Goal: Task Accomplishment & Management: Manage account settings

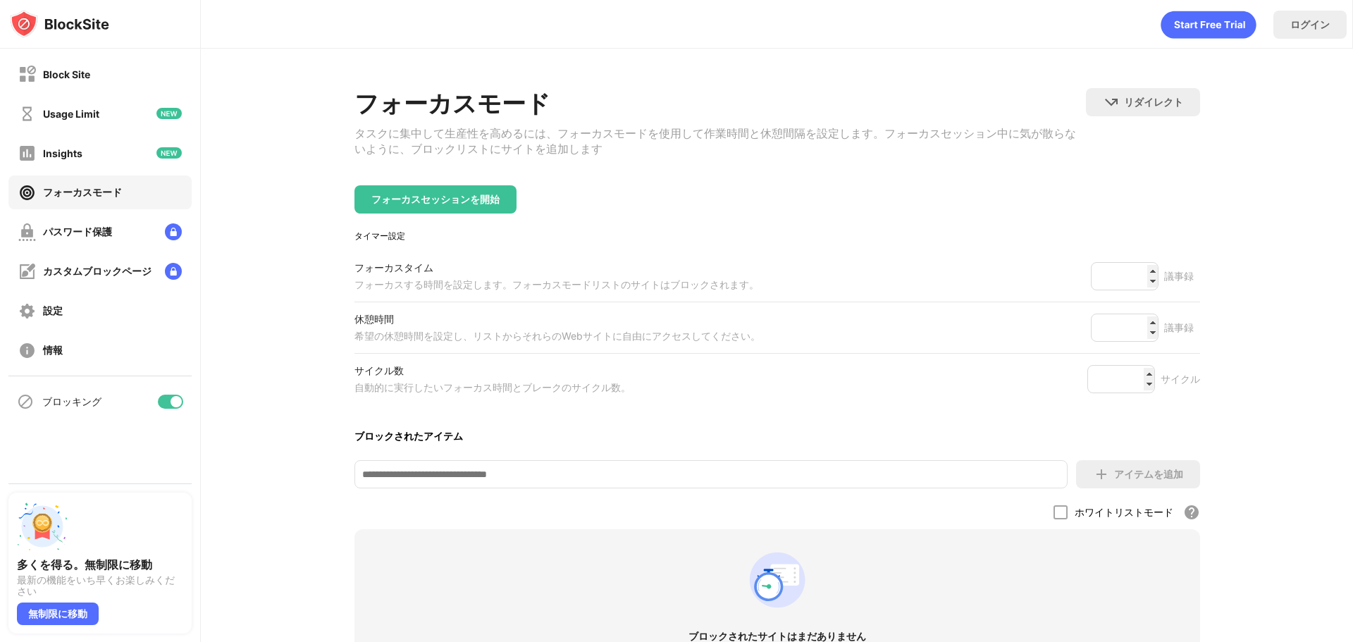
click at [164, 400] on div at bounding box center [170, 401] width 25 height 14
click at [166, 406] on div at bounding box center [164, 401] width 11 height 11
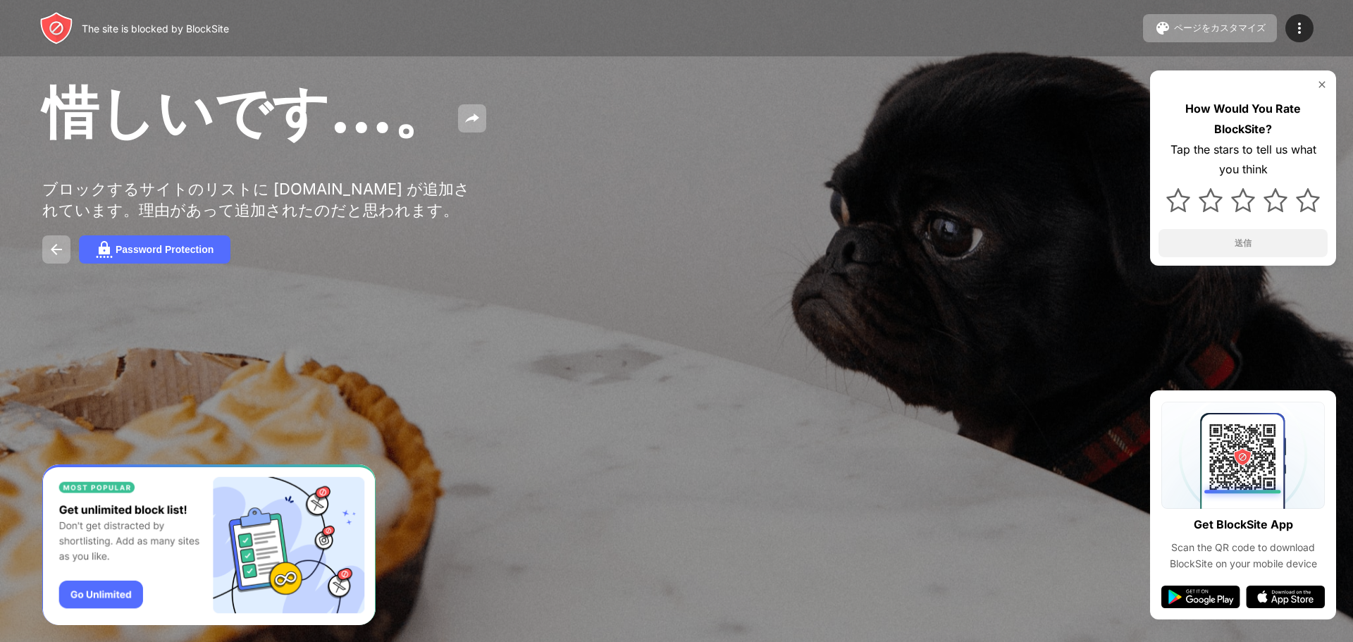
click at [700, 330] on div "惜しいです…。 ブロックするサイトのリストに youtube.com が追加されています。理由があって追加されたのだと思われます。 Password Prot…" at bounding box center [676, 170] width 1353 height 340
